Goal: Transaction & Acquisition: Obtain resource

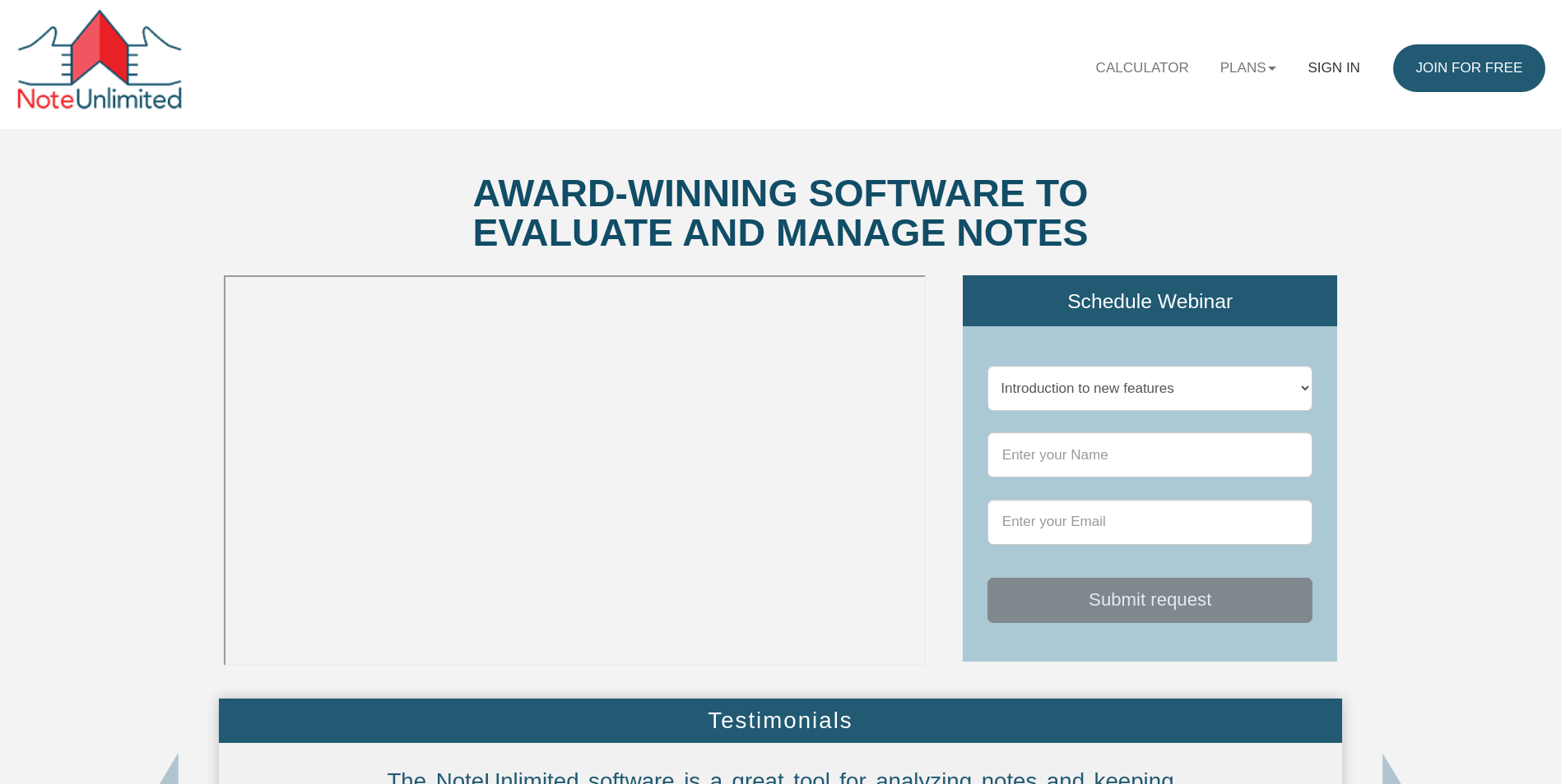
click at [1330, 67] on link "Sign in" at bounding box center [1333, 68] width 83 height 48
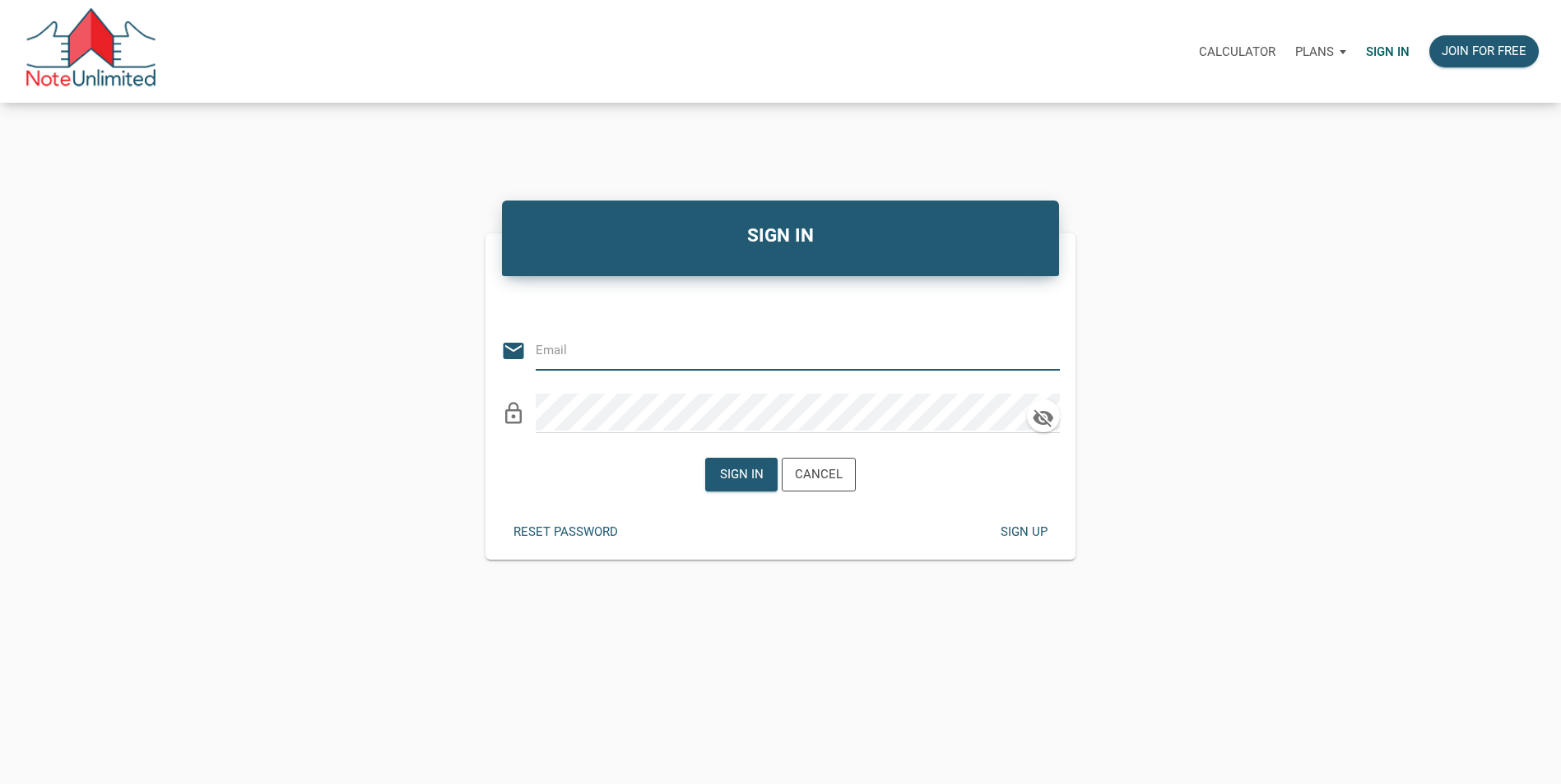
click at [650, 347] on input "email" at bounding box center [785, 350] width 500 height 37
type input "bsip@att.net"
click at [1045, 416] on icon "button" at bounding box center [1043, 418] width 24 height 23
click at [742, 469] on div "Sign in" at bounding box center [740, 474] width 44 height 19
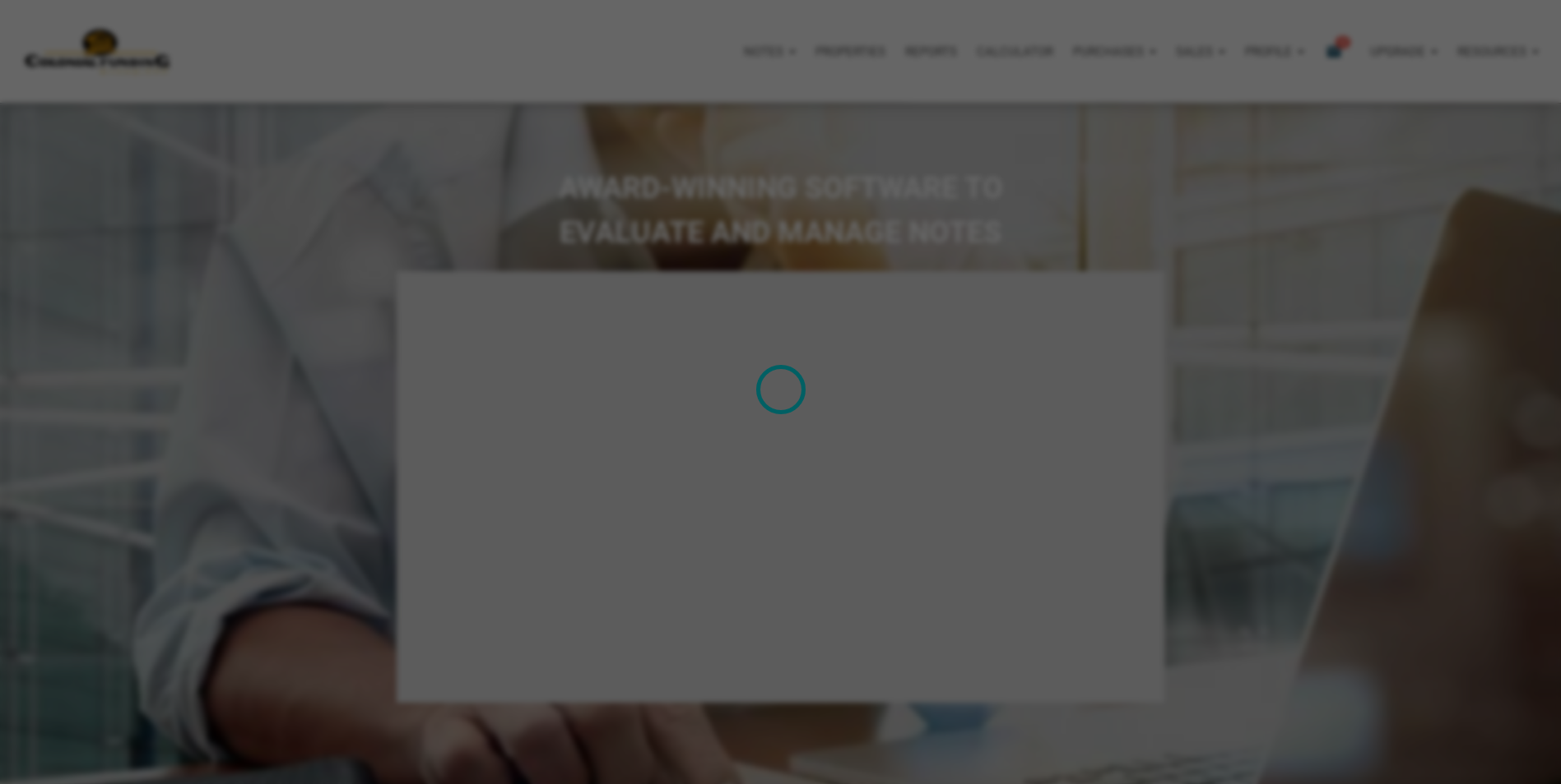
select select
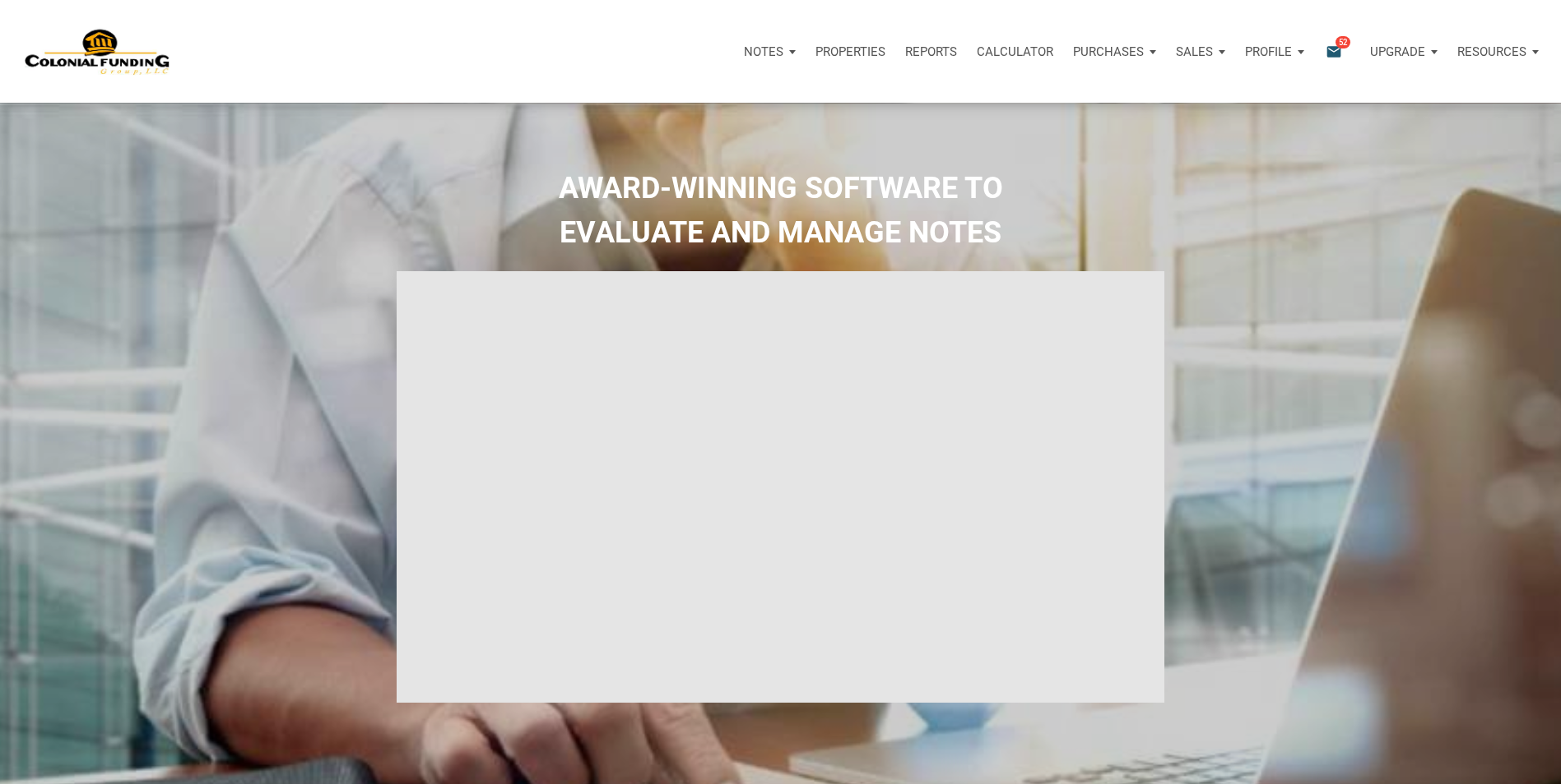
type input "Introduction to new features"
select select
click at [1103, 48] on p "Purchases" at bounding box center [1098, 52] width 71 height 15
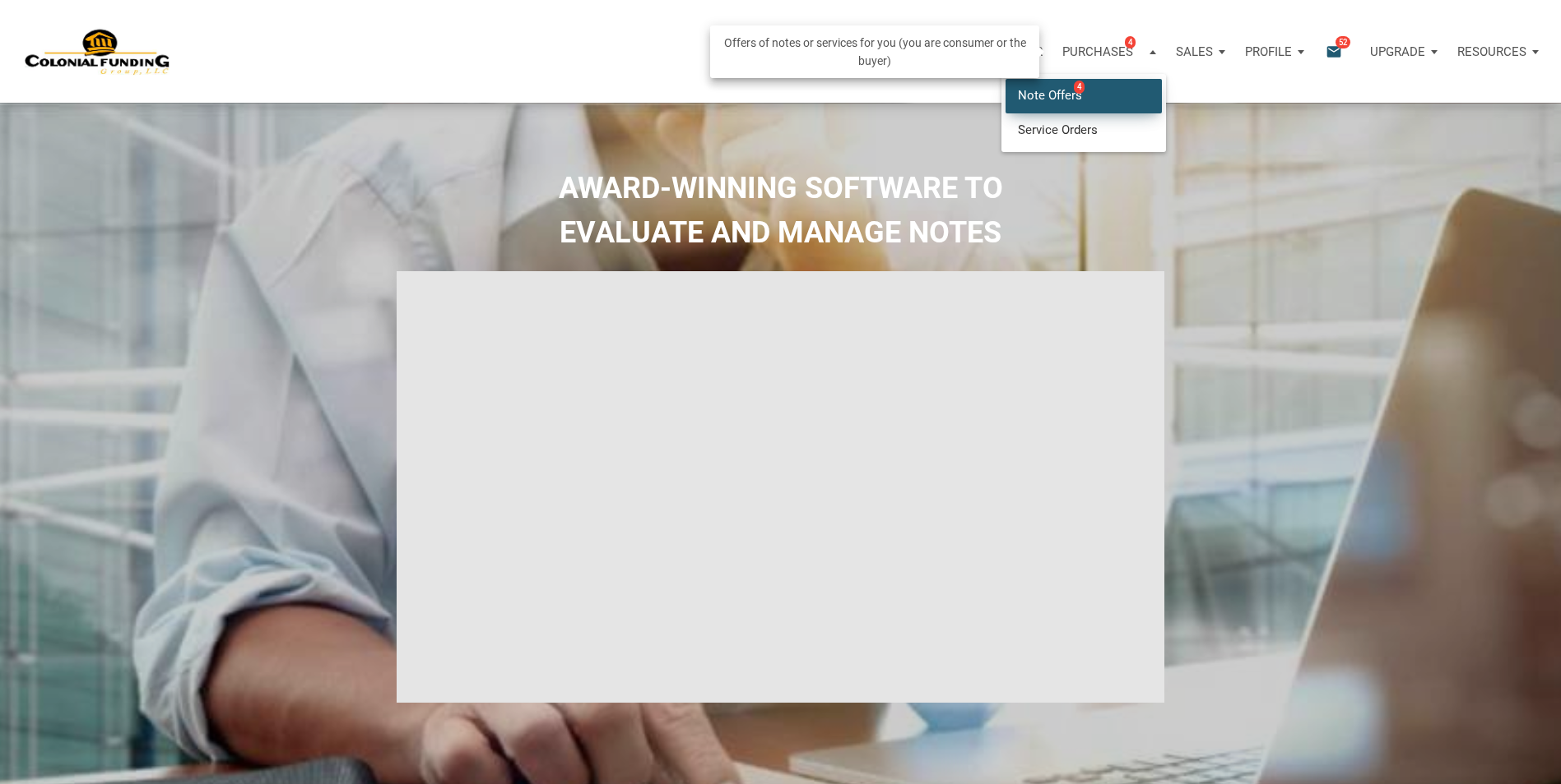
click at [1060, 91] on link "Note Offers 4" at bounding box center [1083, 96] width 156 height 34
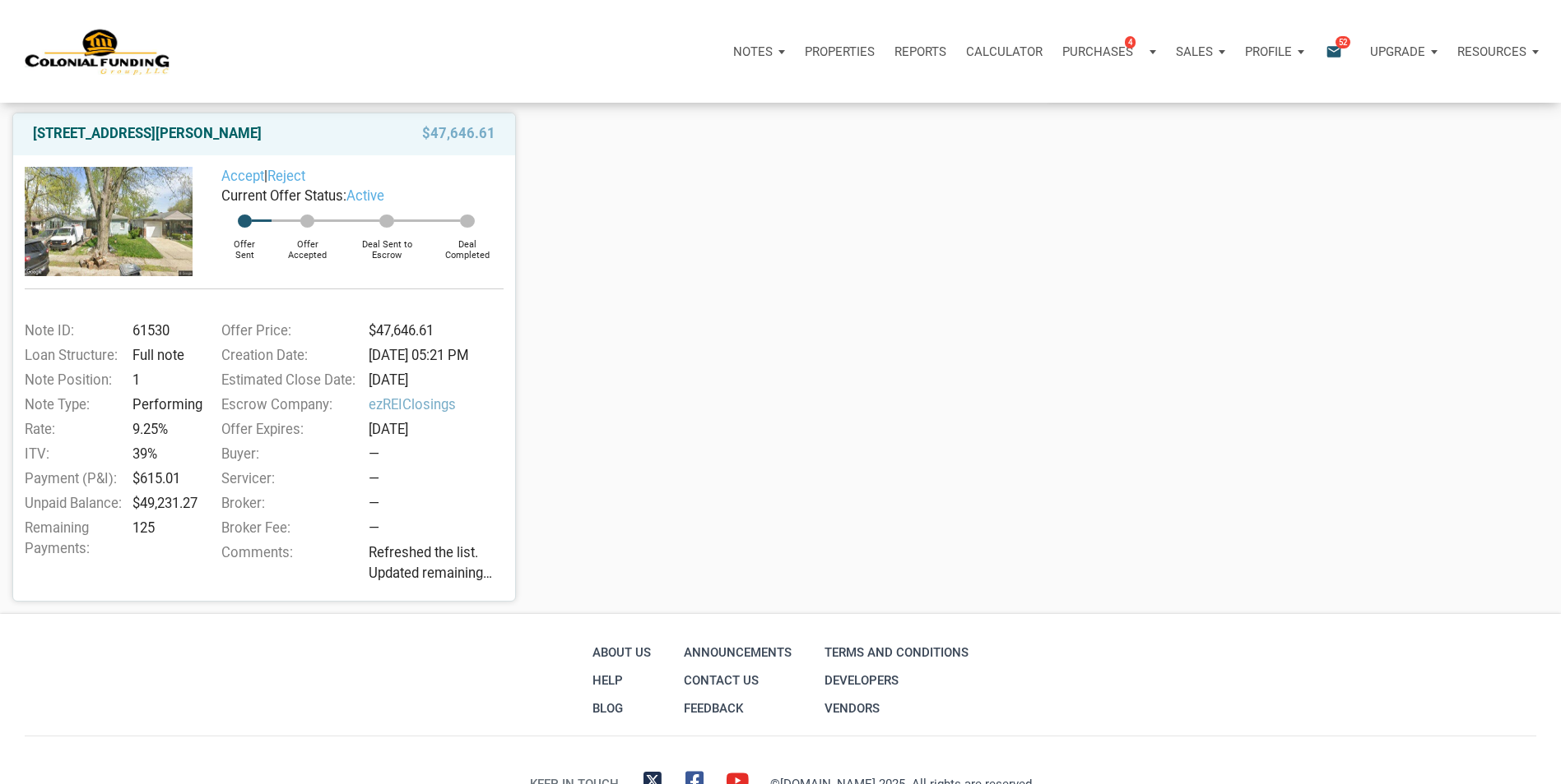
scroll to position [740, 0]
click at [261, 130] on link "3526 East Morris Street, Indianapolis, IN, 46203" at bounding box center [147, 132] width 228 height 20
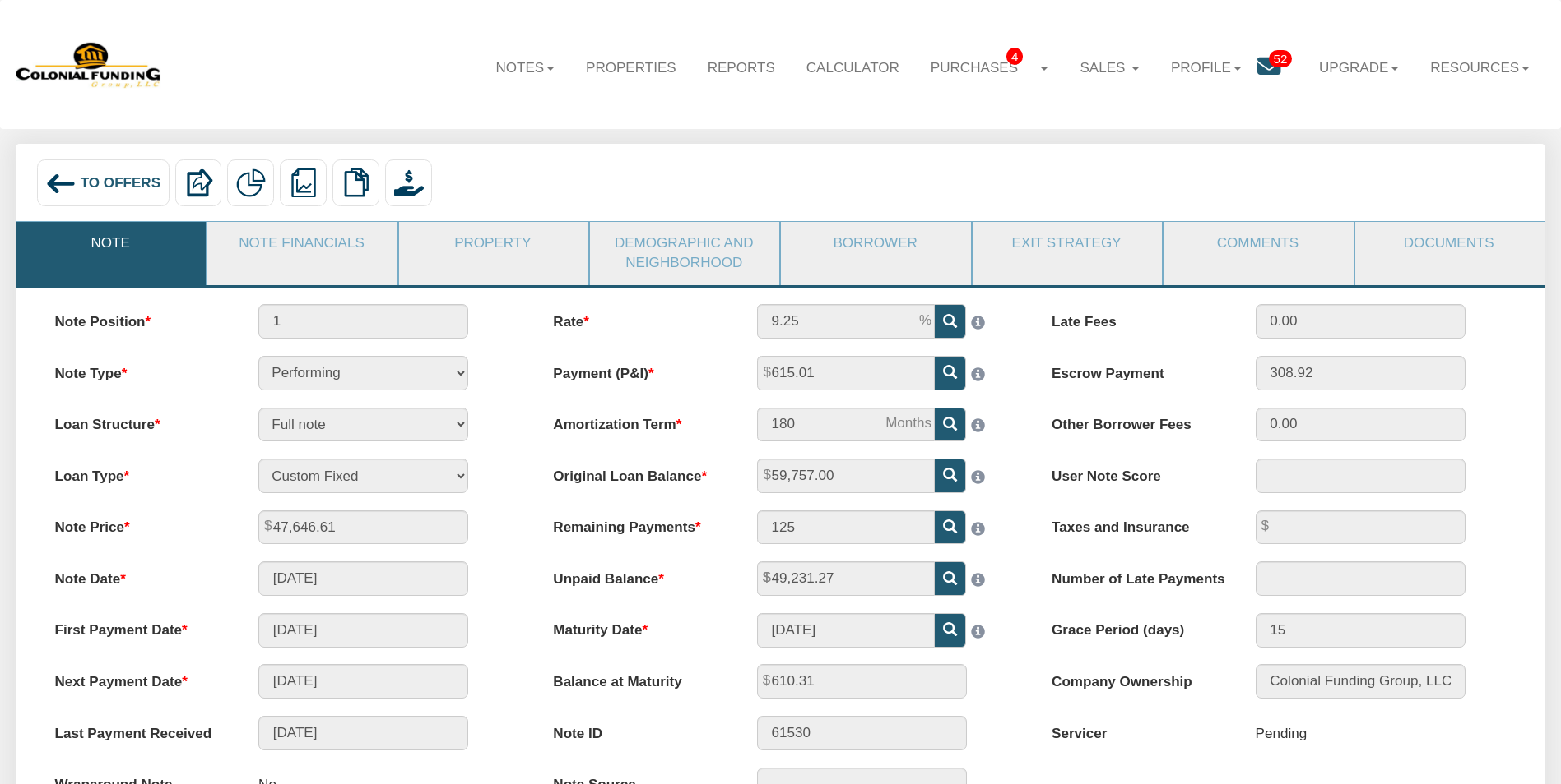
scroll to position [82, 0]
